Goal: Task Accomplishment & Management: Manage account settings

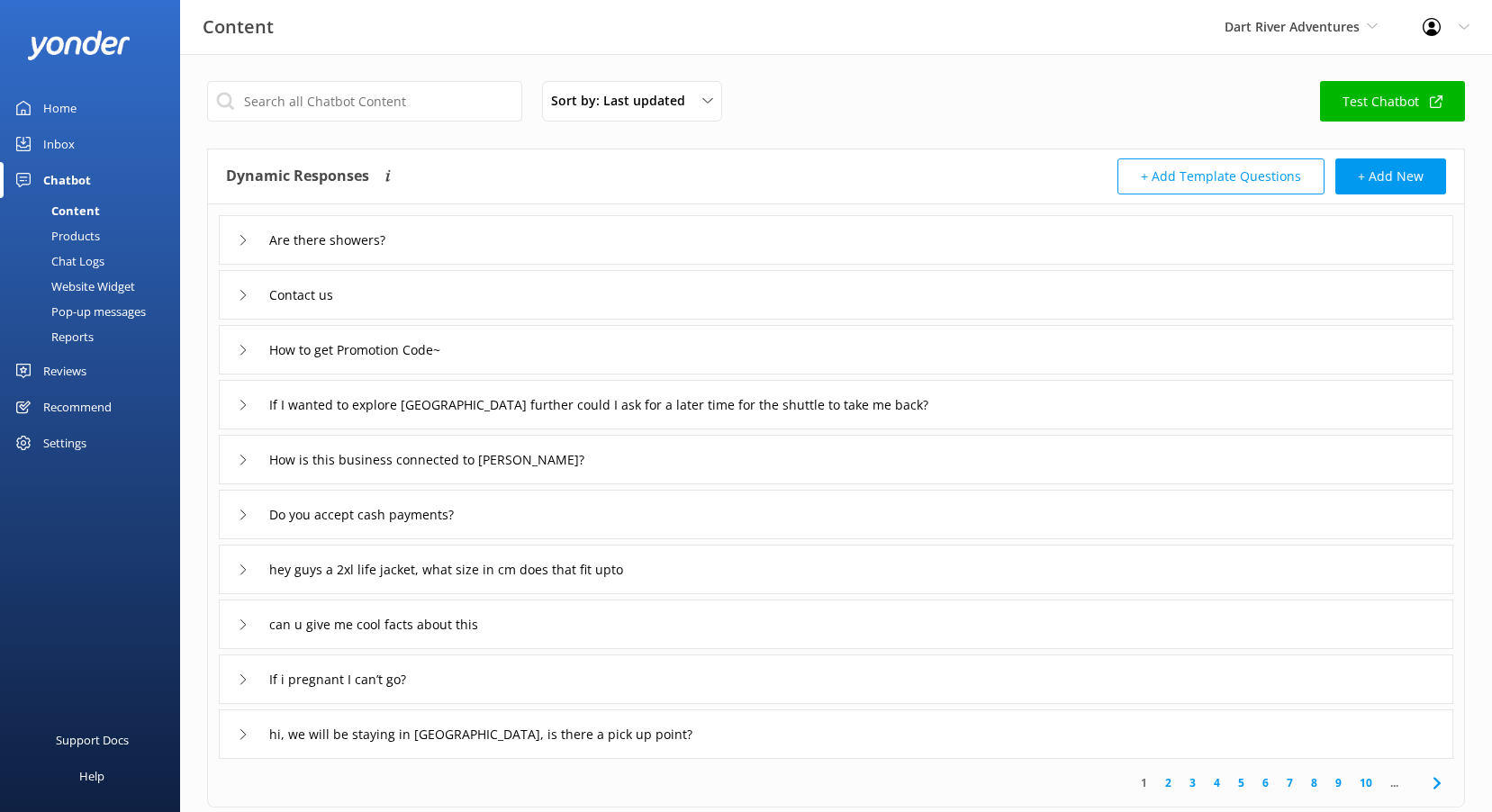
click at [83, 367] on div "Reviews" at bounding box center [65, 371] width 43 height 36
